Goal: Communication & Community: Answer question/provide support

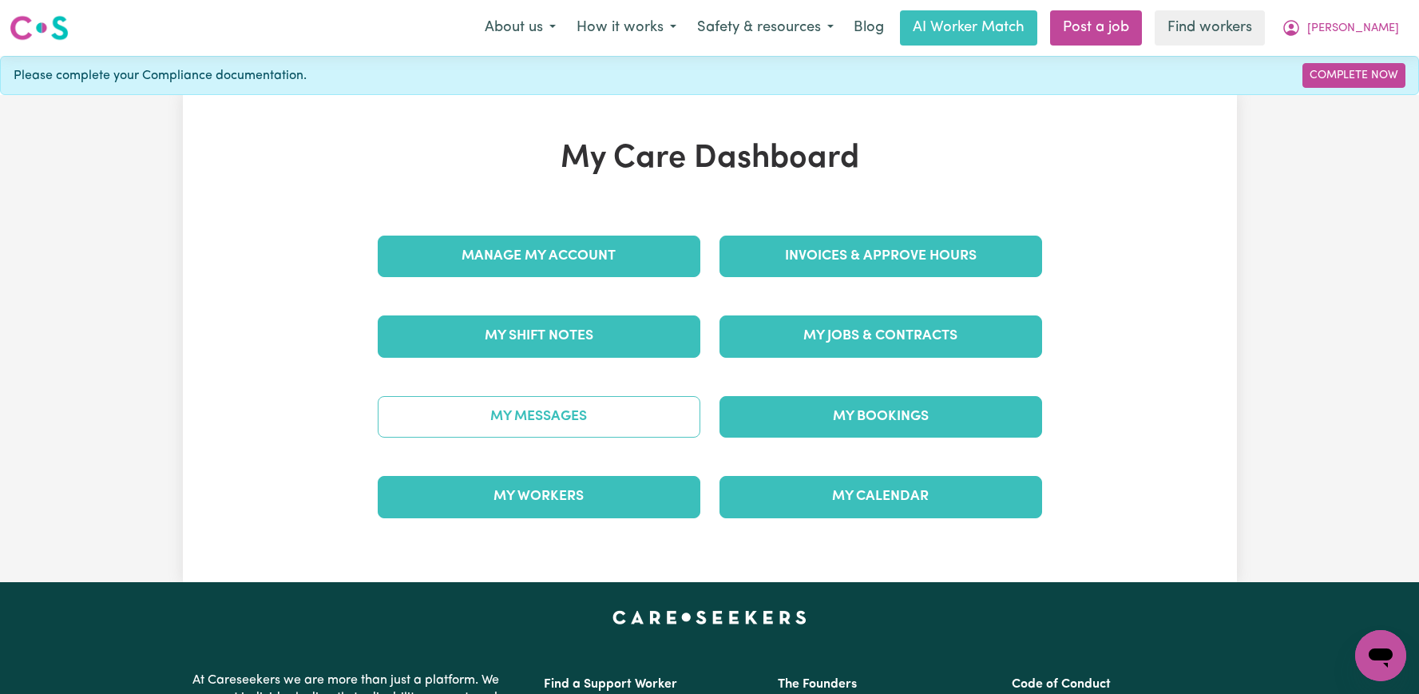
click at [593, 414] on link "My Messages" at bounding box center [539, 417] width 323 height 42
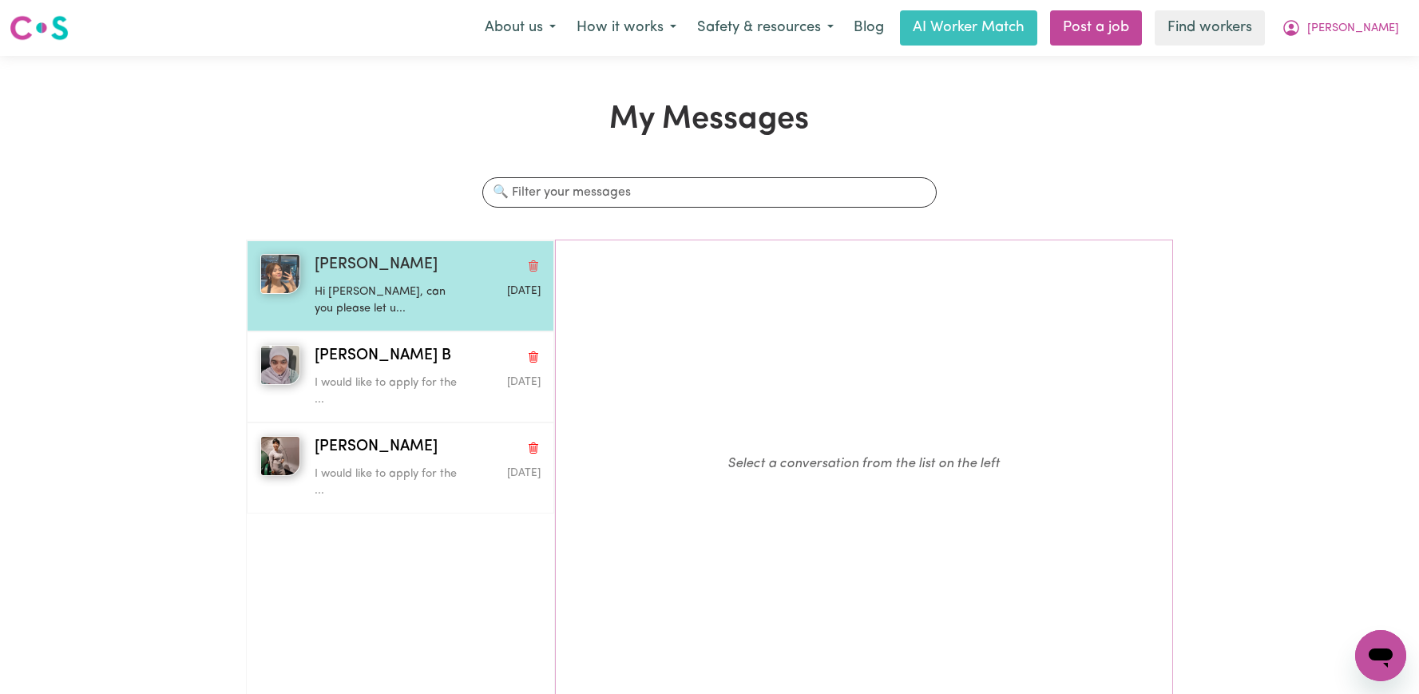
click at [370, 285] on p "Hi [PERSON_NAME], can you please let u..." at bounding box center [390, 300] width 151 height 34
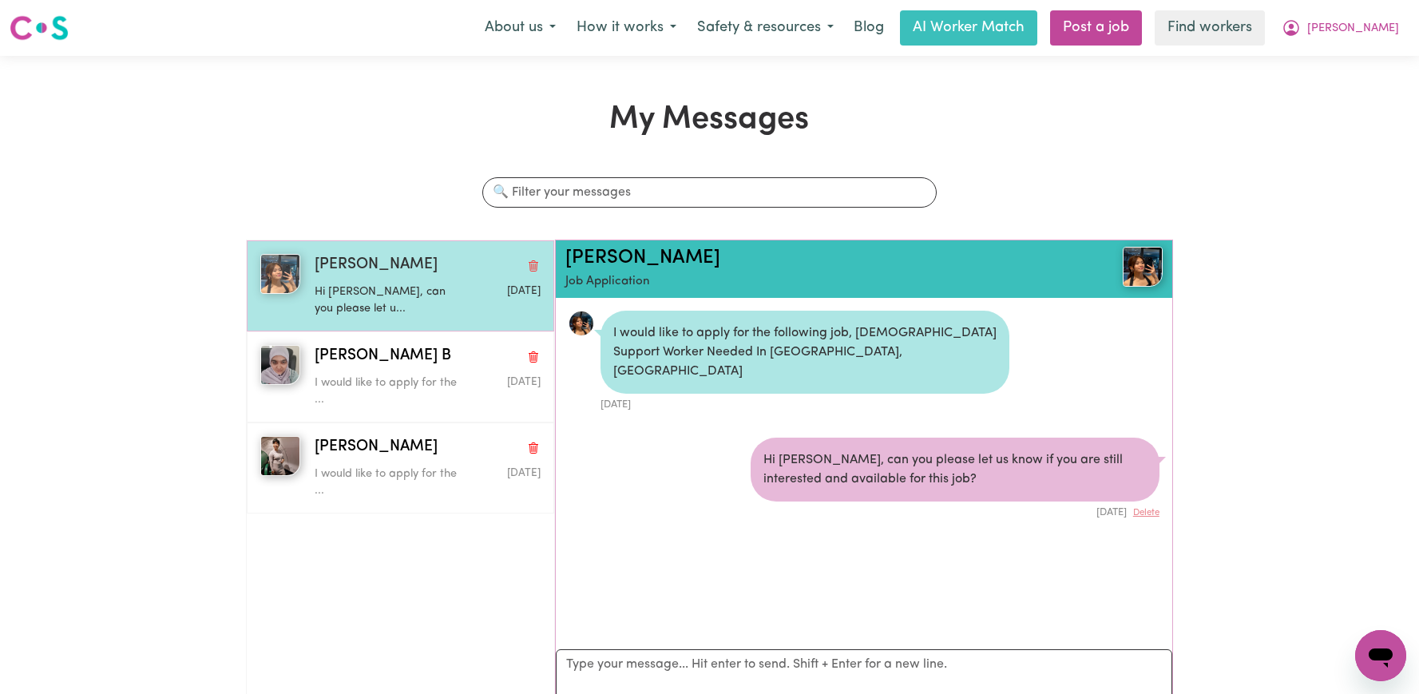
scroll to position [10, 0]
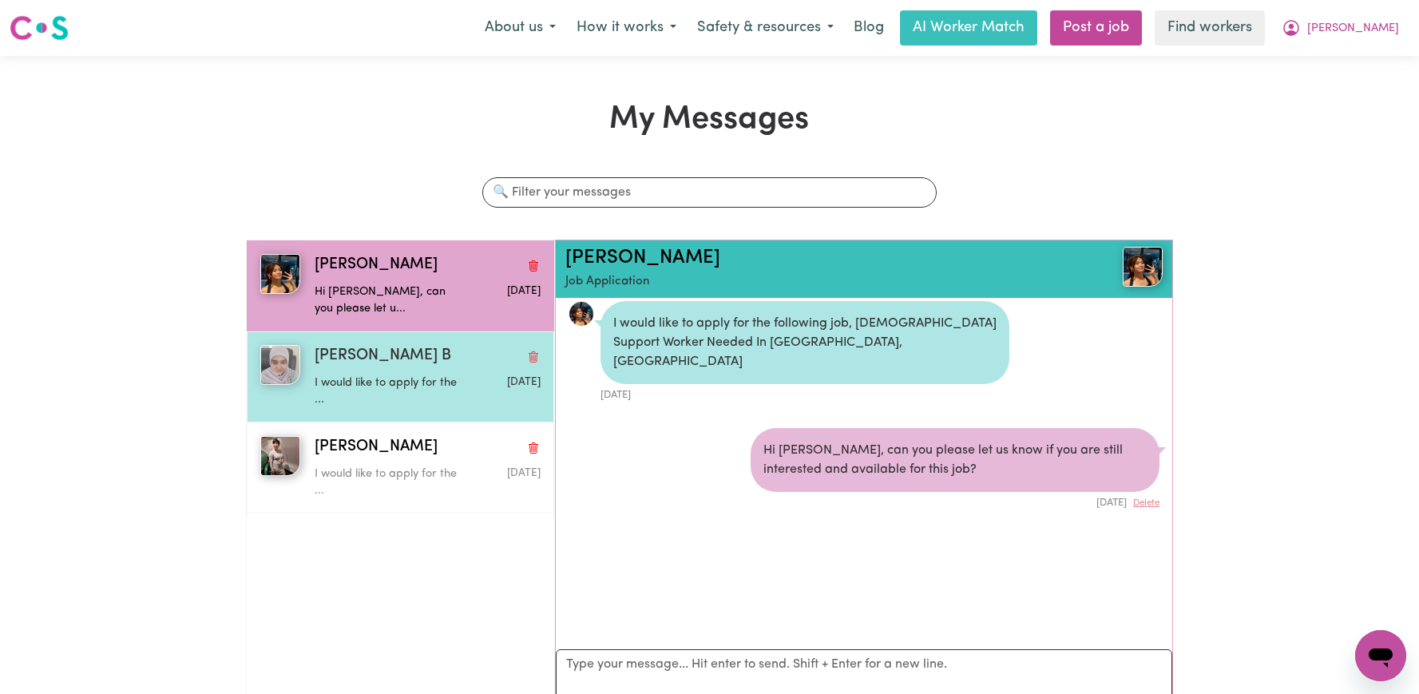
click at [363, 370] on div "I would like to apply for the ..." at bounding box center [390, 388] width 151 height 41
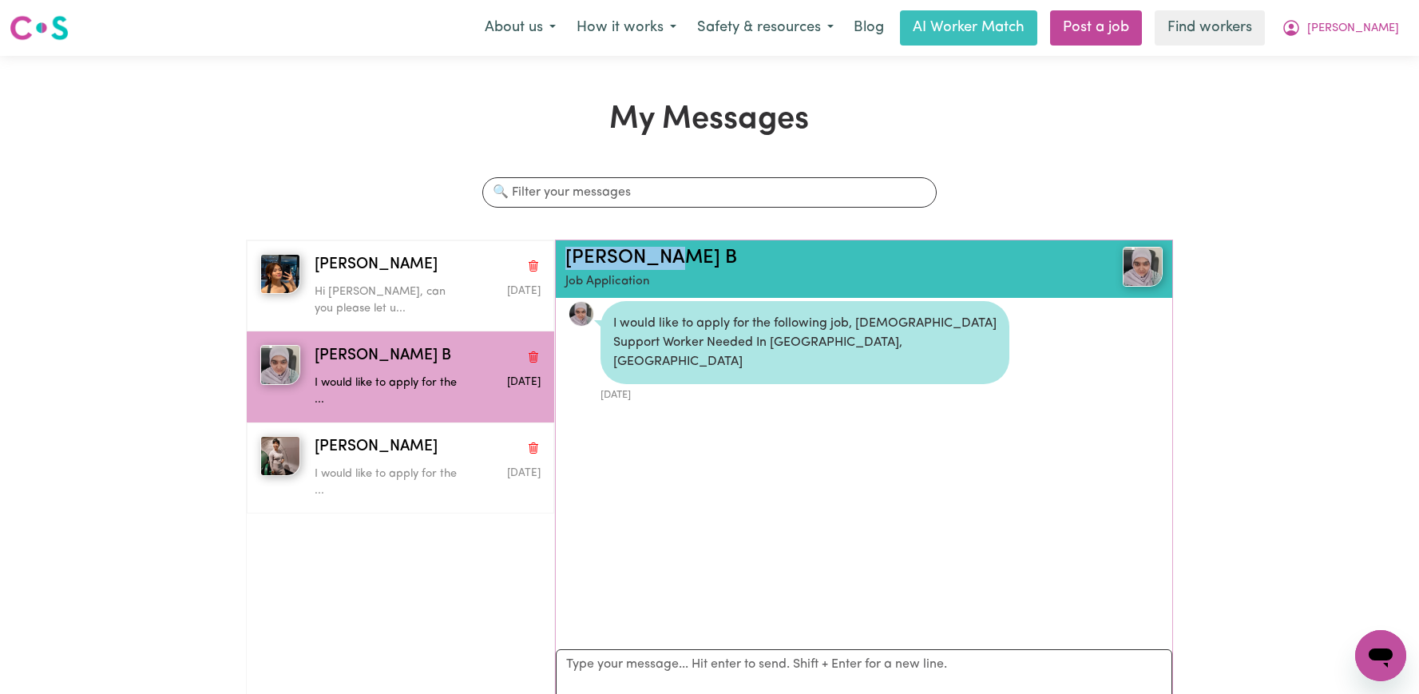
drag, startPoint x: 682, startPoint y: 262, endPoint x: 564, endPoint y: 259, distance: 118.2
click at [564, 259] on div "[PERSON_NAME] B Job Application" at bounding box center [864, 268] width 616 height 57
copy link "[PERSON_NAME] B"
click at [597, 258] on link "[PERSON_NAME] B" at bounding box center [651, 257] width 172 height 19
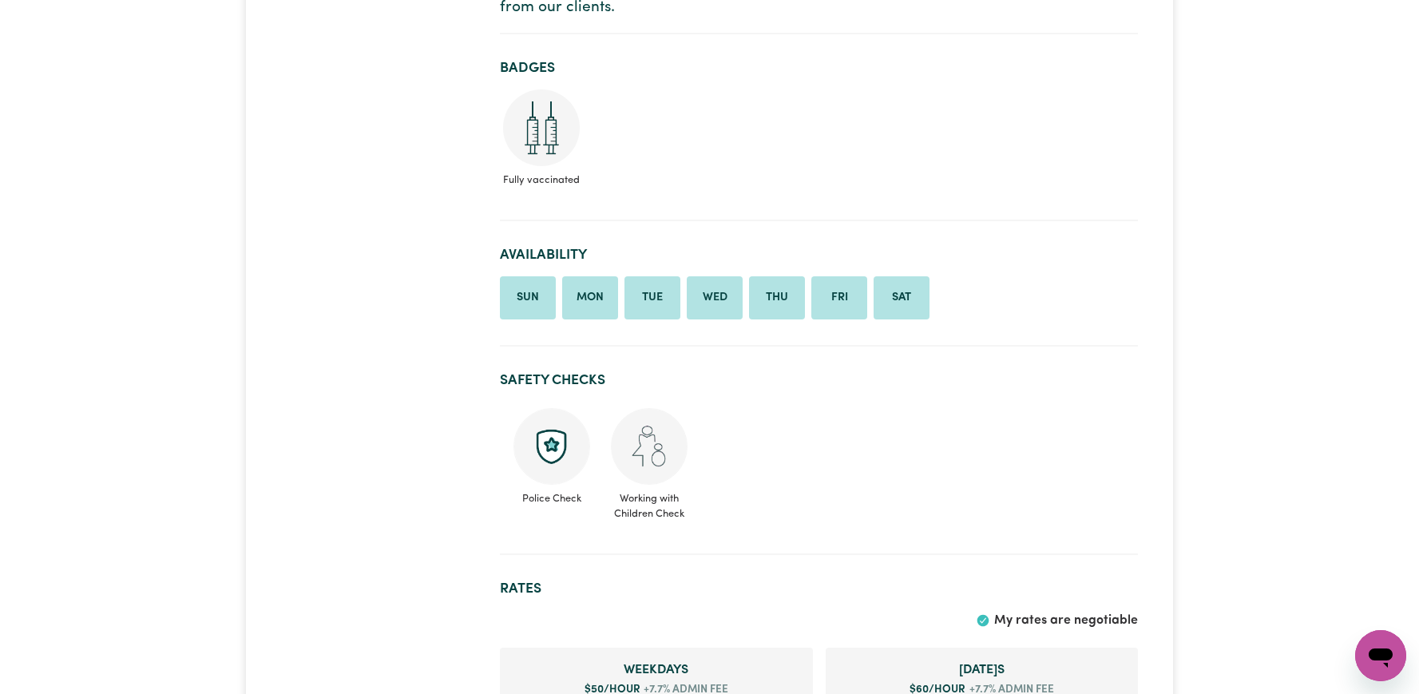
scroll to position [777, 0]
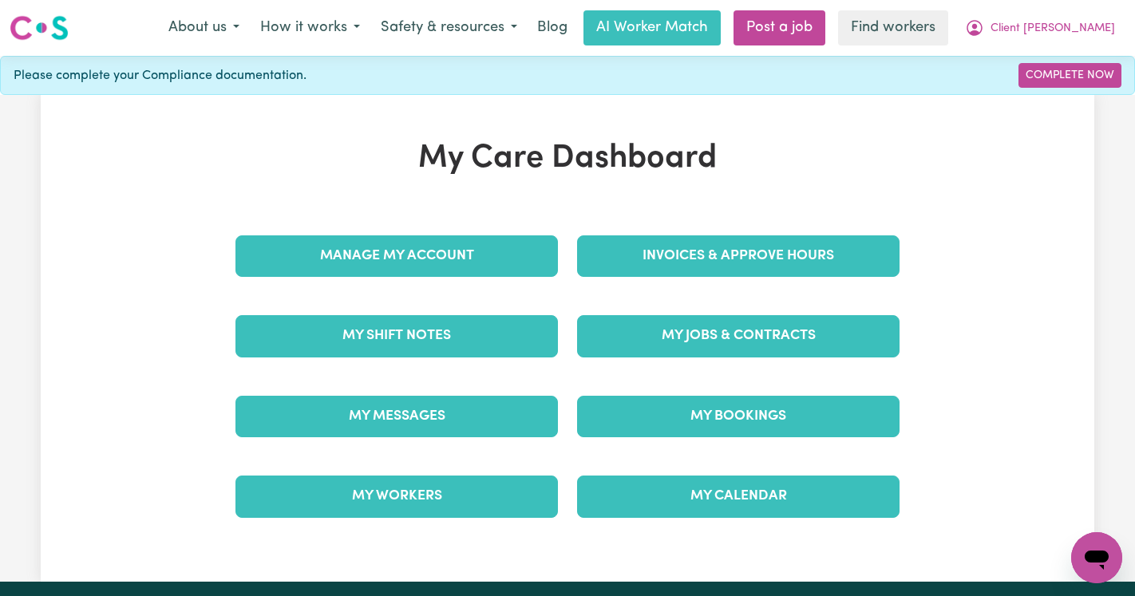
click at [1061, 29] on span "Client Horsley" at bounding box center [1053, 29] width 125 height 18
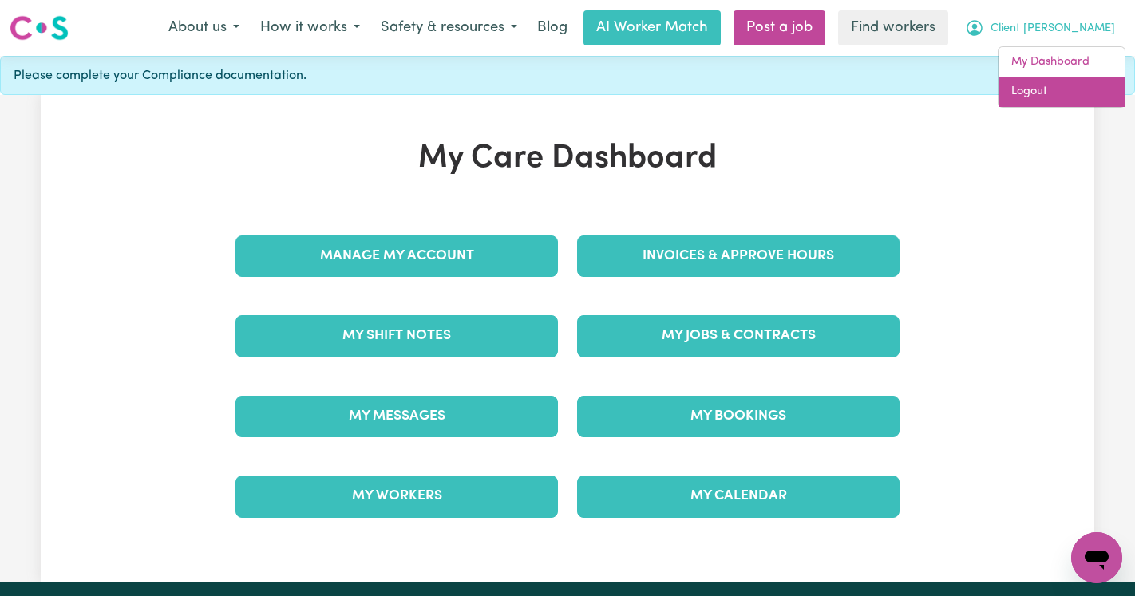
click at [1049, 95] on link "Logout" at bounding box center [1062, 92] width 126 height 30
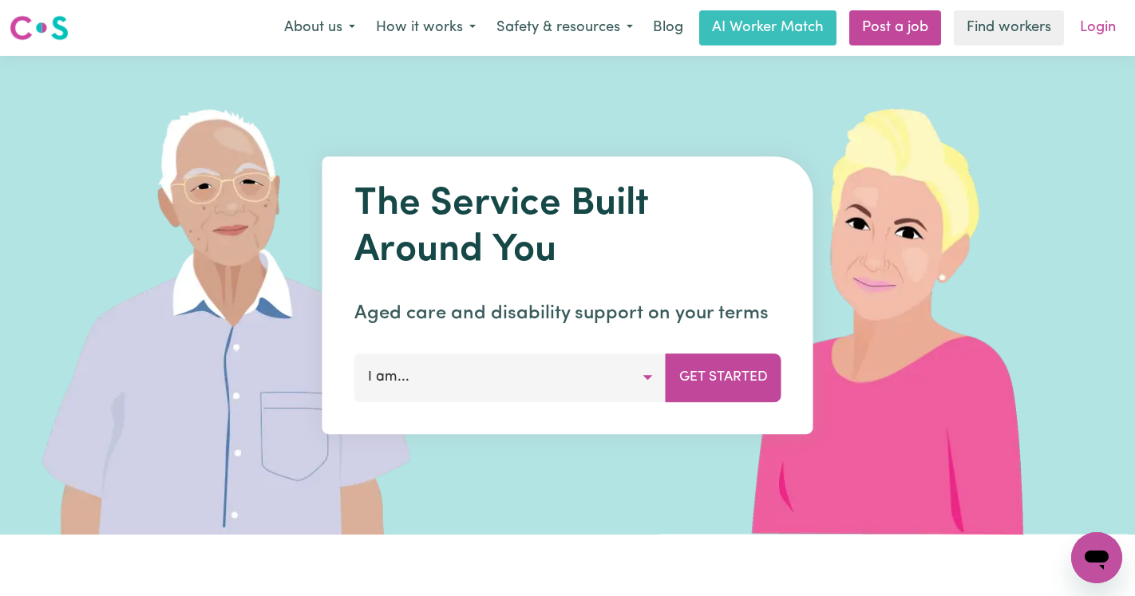
click at [1091, 30] on link "Login" at bounding box center [1098, 27] width 55 height 35
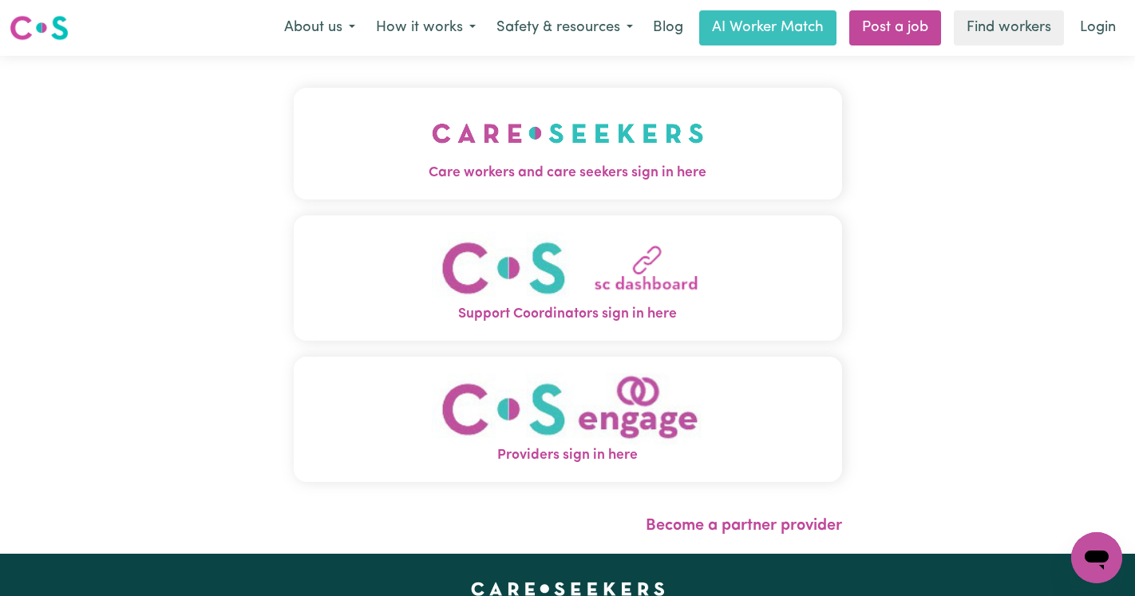
click at [432, 133] on img "Care workers and care seekers sign in here" at bounding box center [568, 133] width 272 height 59
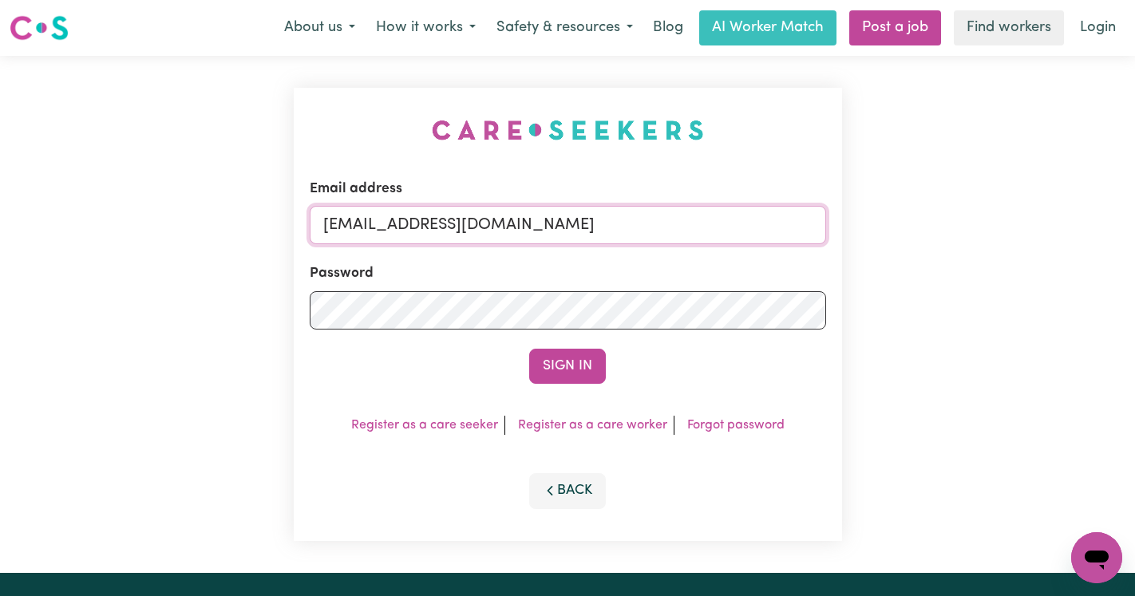
drag, startPoint x: 647, startPoint y: 228, endPoint x: 406, endPoint y: 224, distance: 241.1
click at [406, 224] on input "superuser~MartiCF@careseekers.com.au" at bounding box center [568, 225] width 517 height 38
type input "superuser~DemetriosVartisVC@careseekers.com.au"
